Goal: Information Seeking & Learning: Learn about a topic

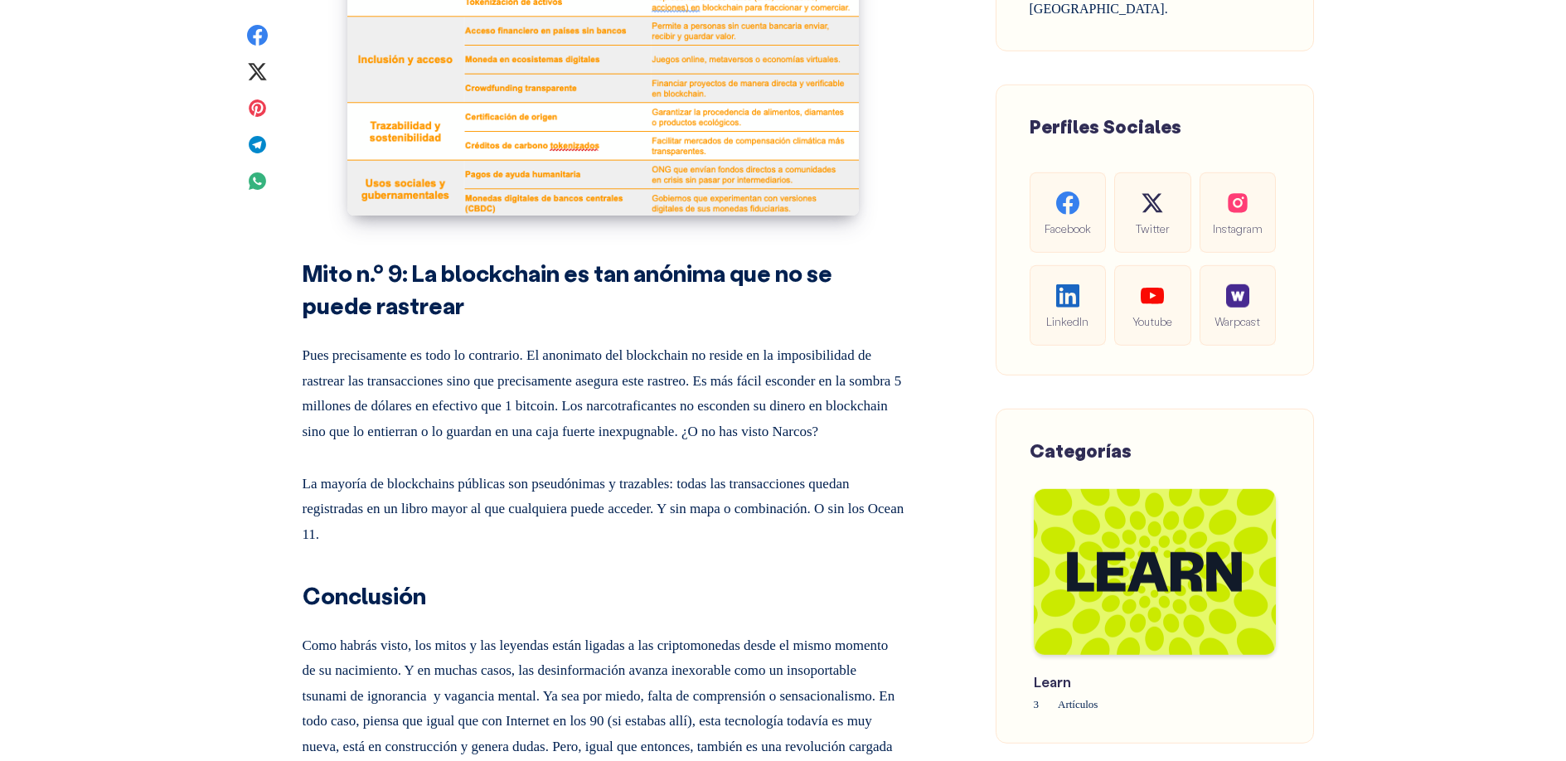
scroll to position [7122, 0]
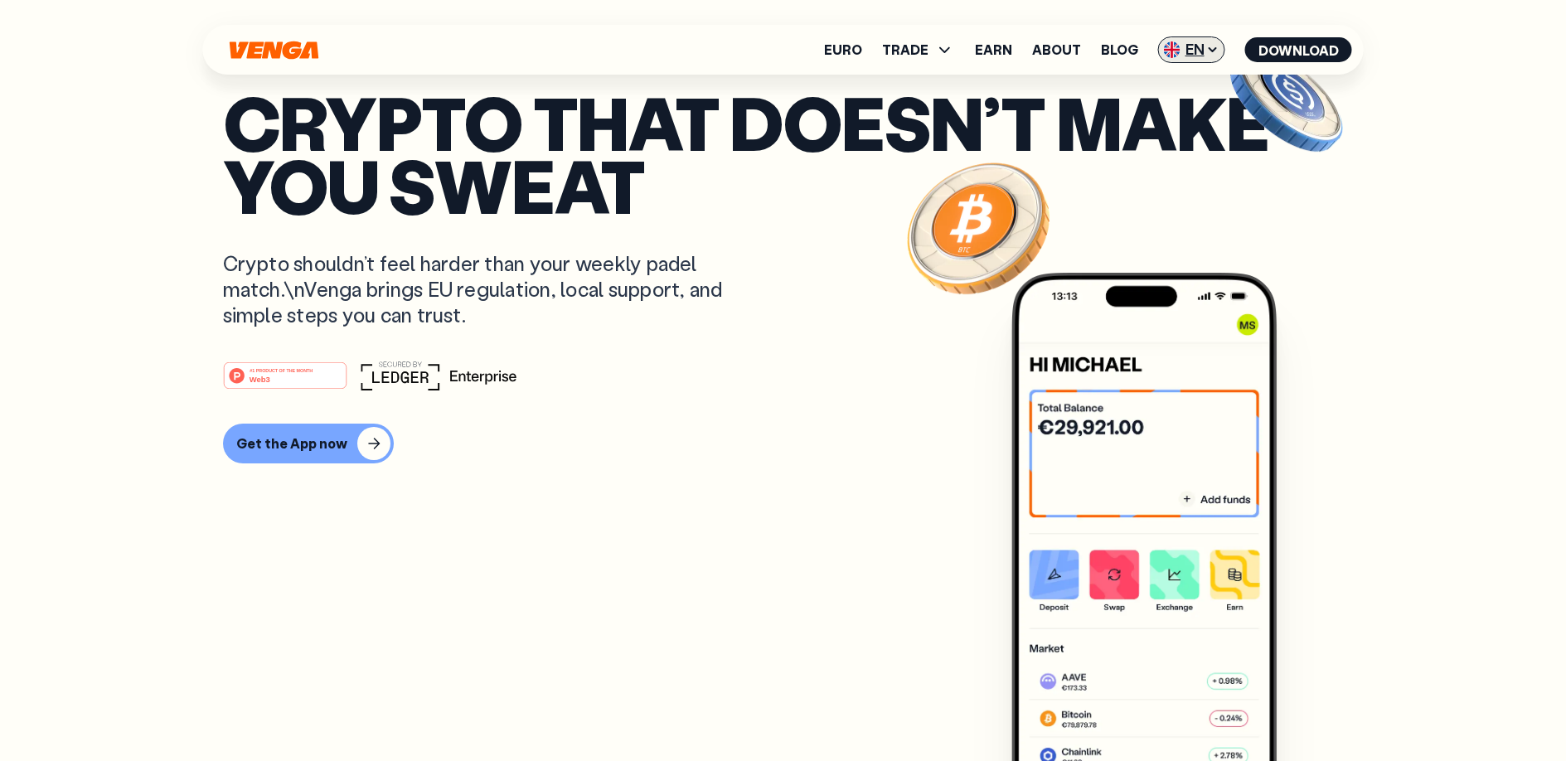
drag, startPoint x: 1205, startPoint y: 51, endPoint x: 1208, endPoint y: 62, distance: 12.1
click at [1204, 51] on span "EN" at bounding box center [1191, 49] width 67 height 27
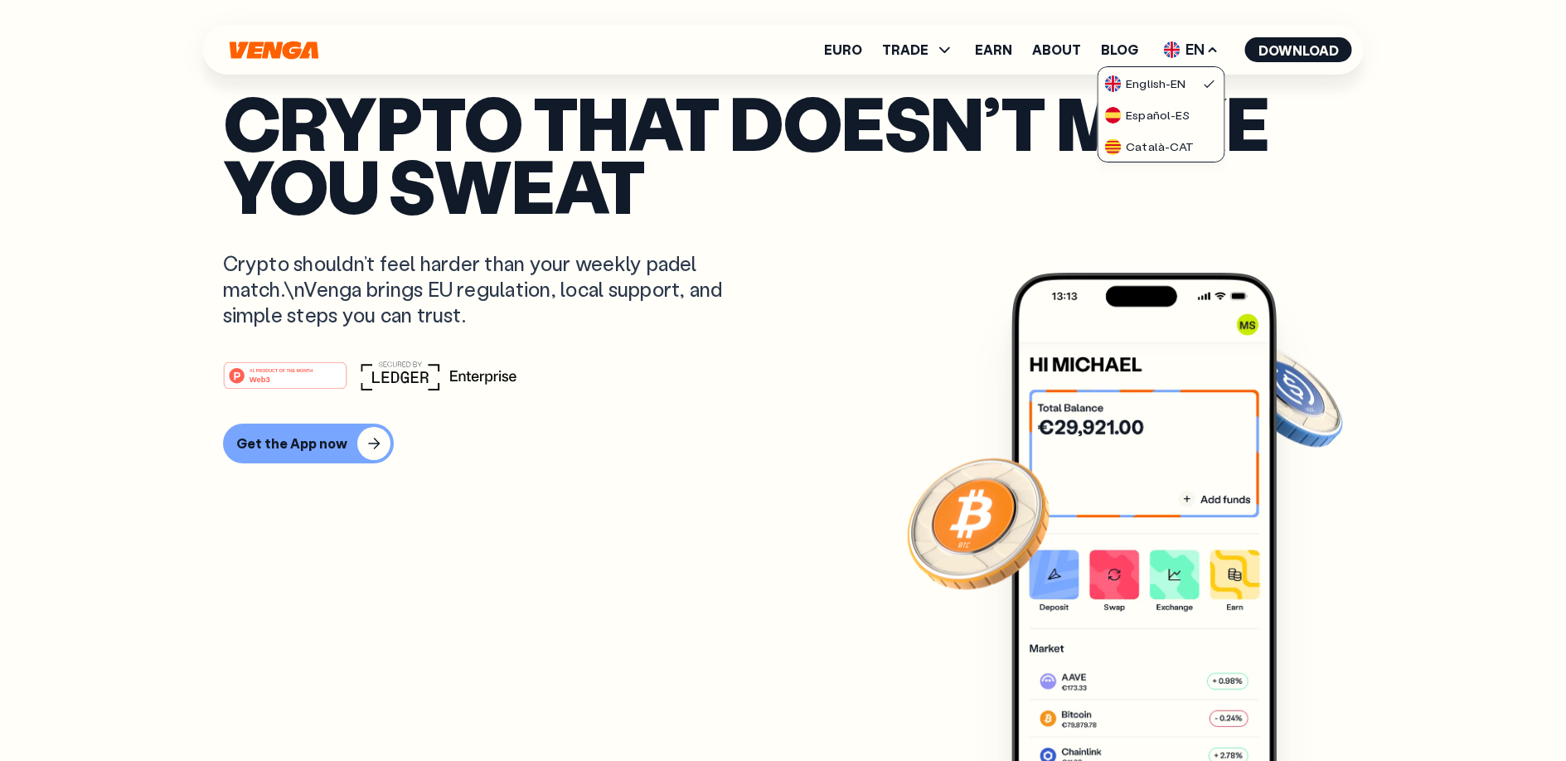
click at [1180, 111] on div "Español - ES" at bounding box center [1146, 115] width 85 height 17
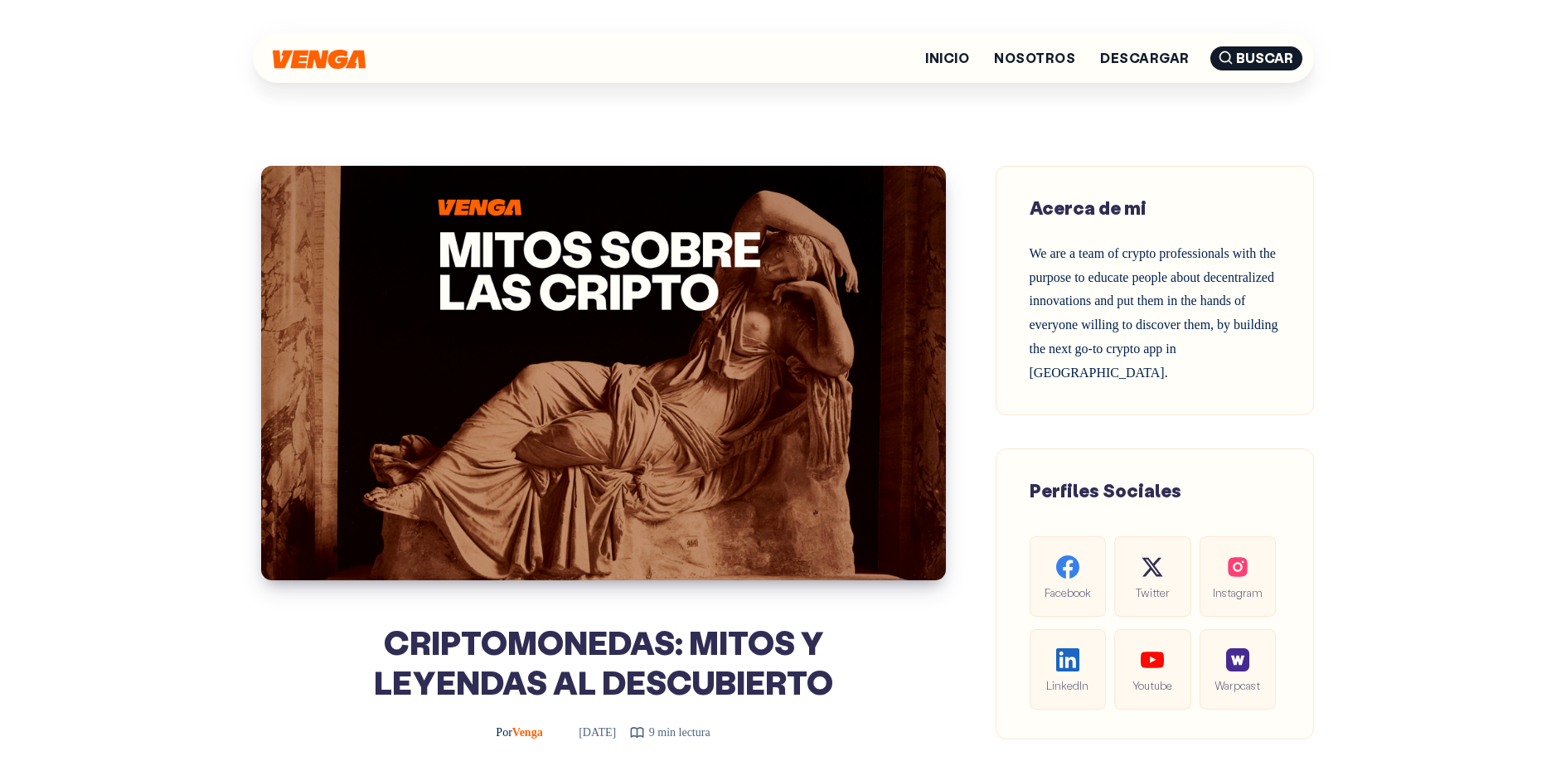
click at [295, 56] on img at bounding box center [319, 59] width 93 height 19
